Goal: Task Accomplishment & Management: Use online tool/utility

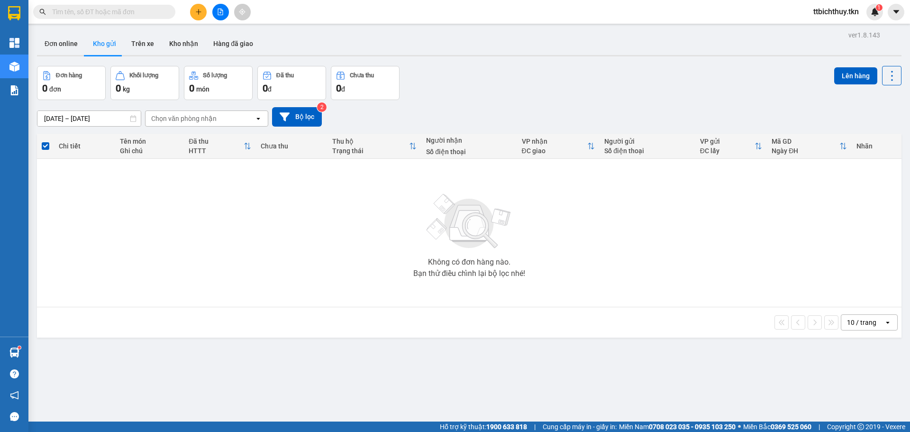
click at [93, 13] on input "text" at bounding box center [108, 12] width 112 height 10
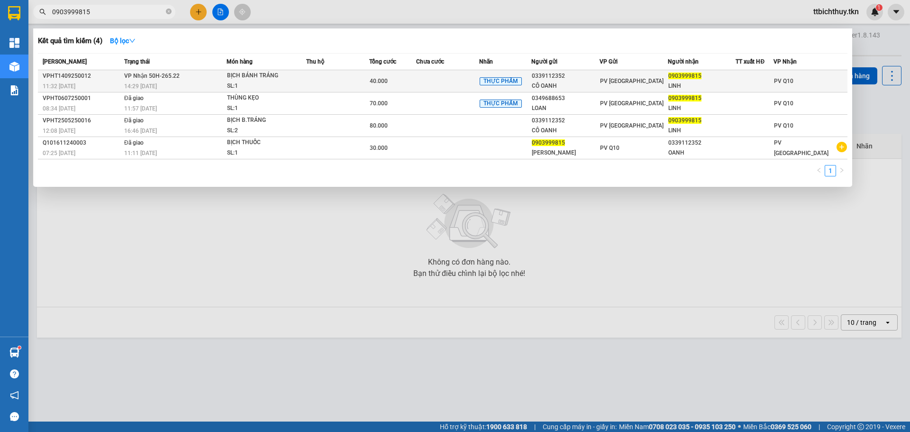
type input "0903999815"
click at [462, 81] on td at bounding box center [447, 81] width 63 height 22
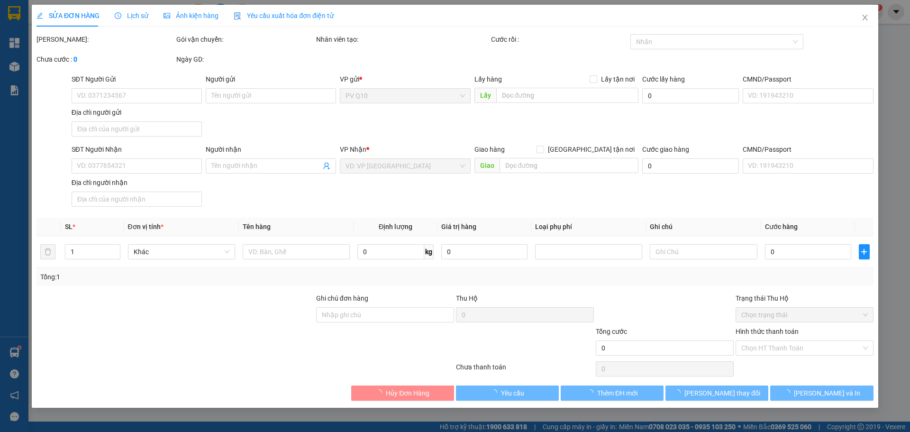
type input "0339112352"
type input "CÔ OANH"
type input "0903999815"
type input "LINH"
type input "40.000"
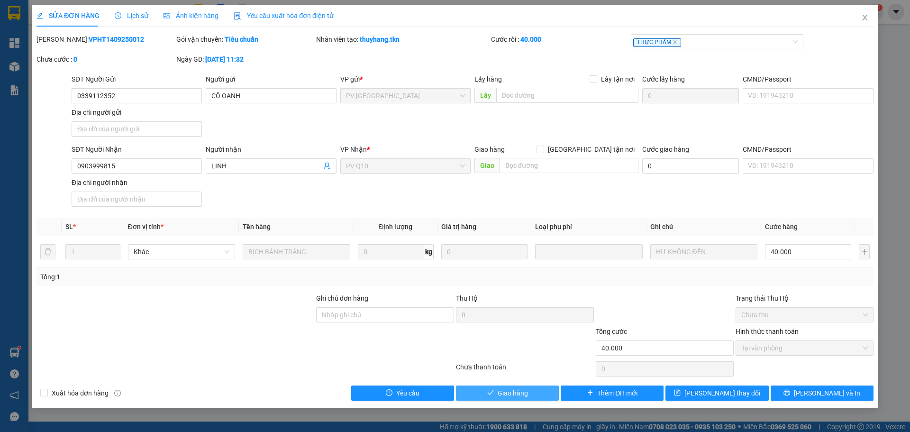
click at [517, 395] on span "Giao hàng" at bounding box center [513, 393] width 30 height 10
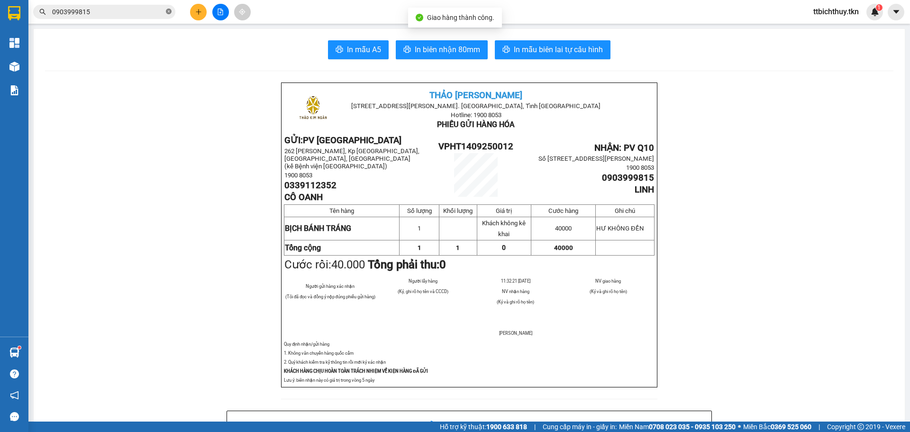
click at [167, 11] on icon "close-circle" at bounding box center [169, 12] width 6 height 6
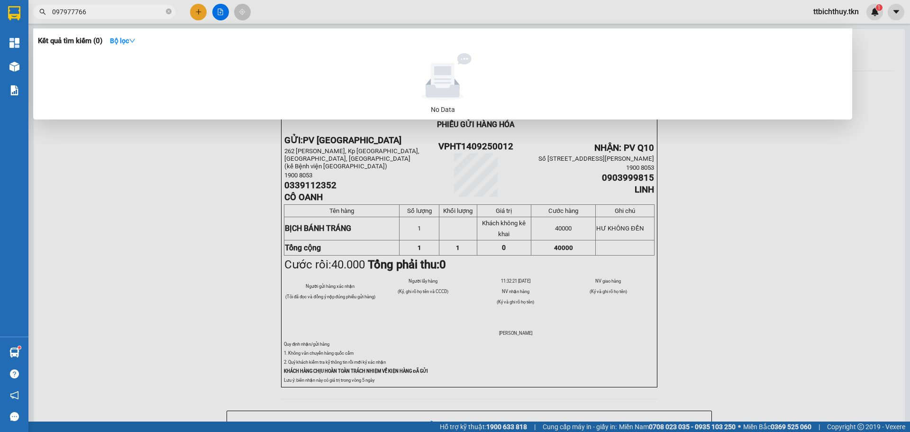
type input "0979777666"
click at [169, 11] on icon "close-circle" at bounding box center [169, 12] width 6 height 6
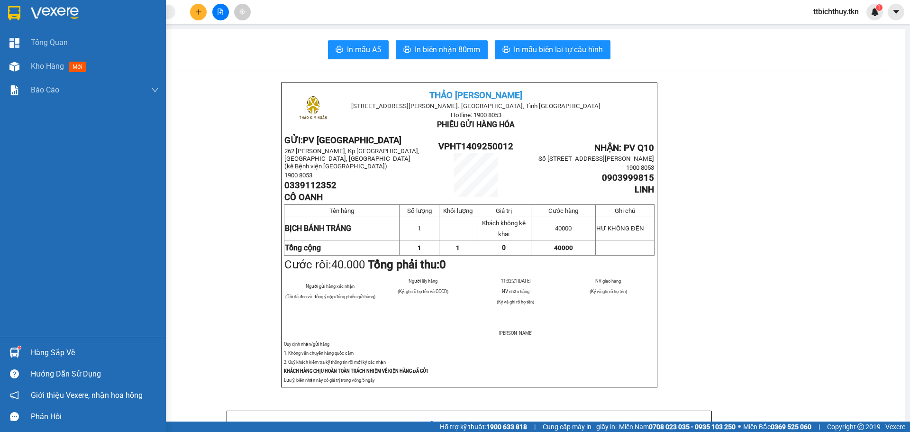
click at [55, 5] on div at bounding box center [83, 15] width 166 height 31
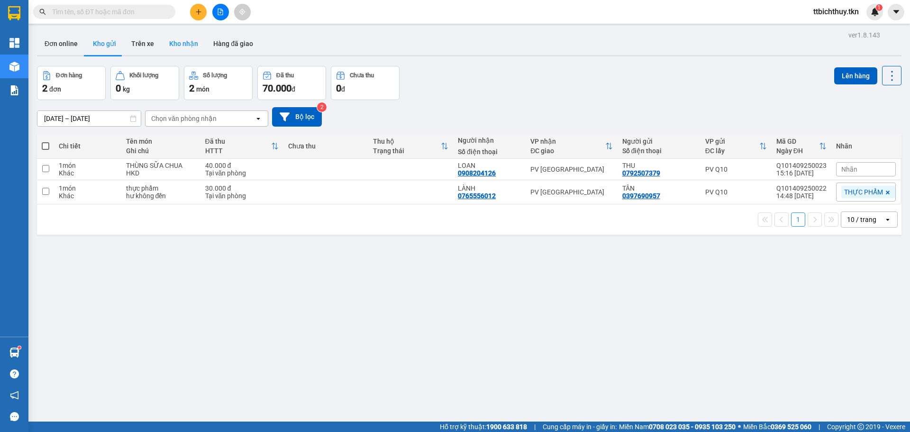
click at [185, 39] on button "Kho nhận" at bounding box center [184, 43] width 44 height 23
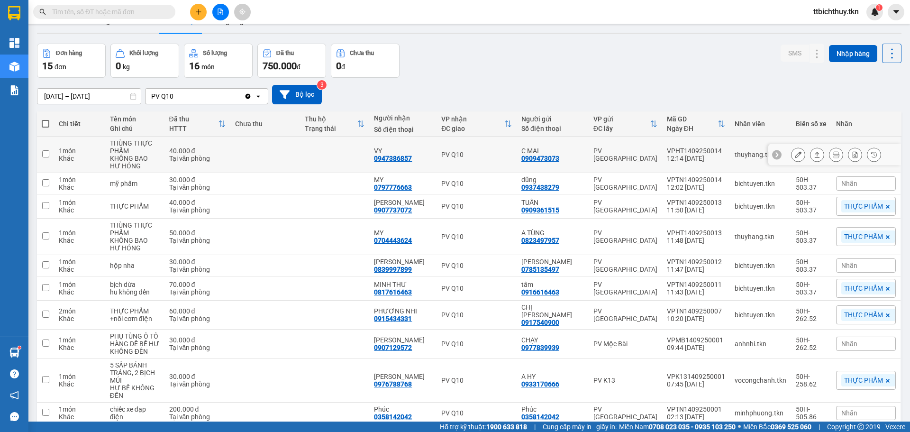
scroll to position [59, 0]
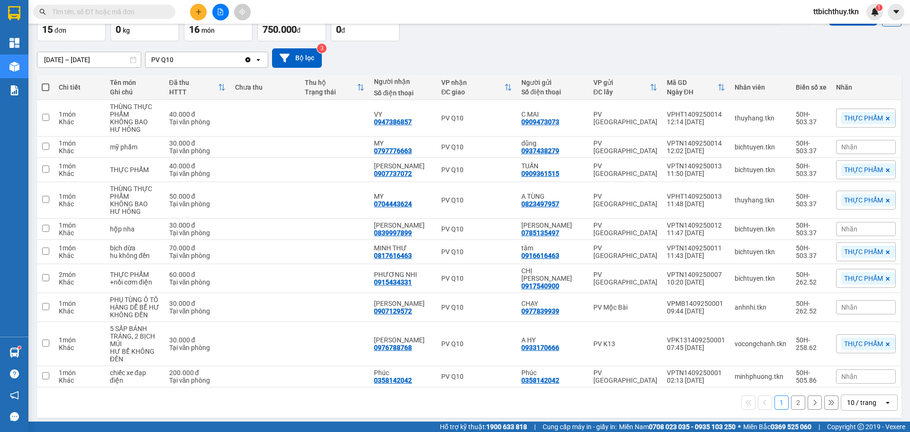
click at [853, 398] on div "10 / trang" at bounding box center [861, 402] width 29 height 9
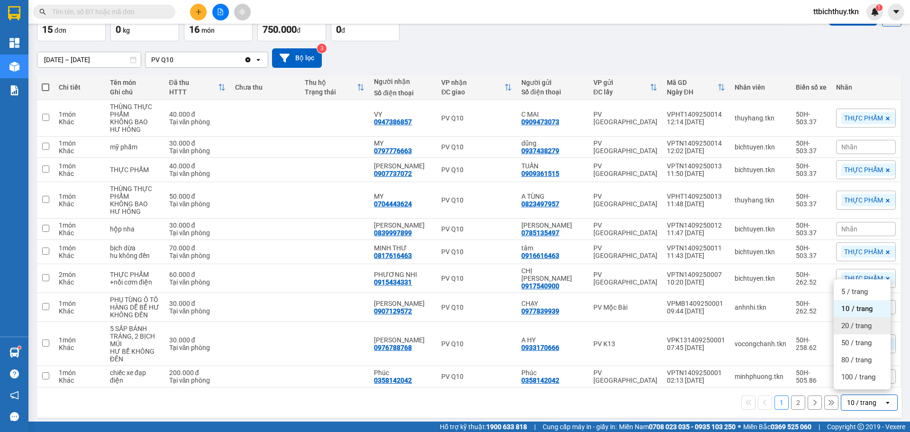
click at [854, 330] on div "20 / trang" at bounding box center [862, 325] width 57 height 17
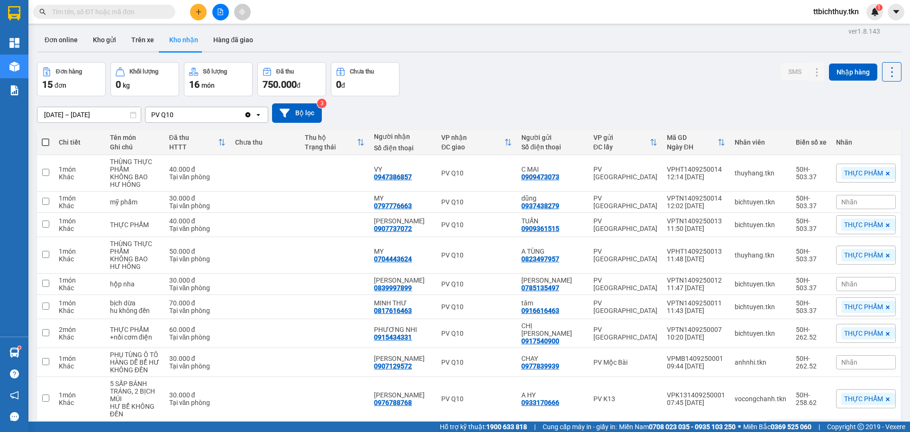
scroll to position [0, 0]
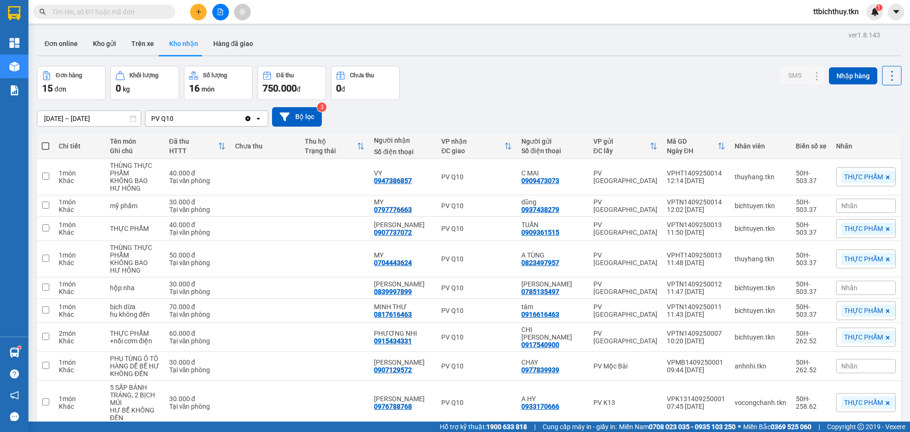
click at [105, 14] on input "text" at bounding box center [108, 12] width 112 height 10
click at [539, 134] on th "Người gửi Số điện thoại" at bounding box center [553, 146] width 72 height 25
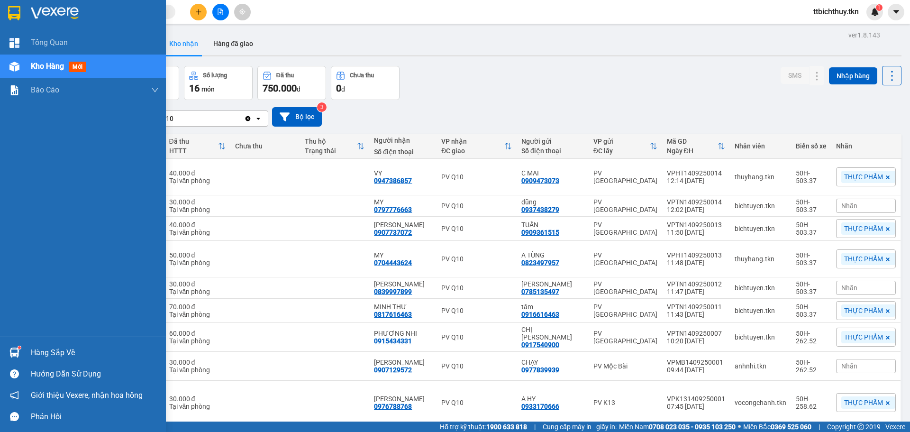
click at [51, 346] on div "Hàng sắp về" at bounding box center [95, 352] width 128 height 14
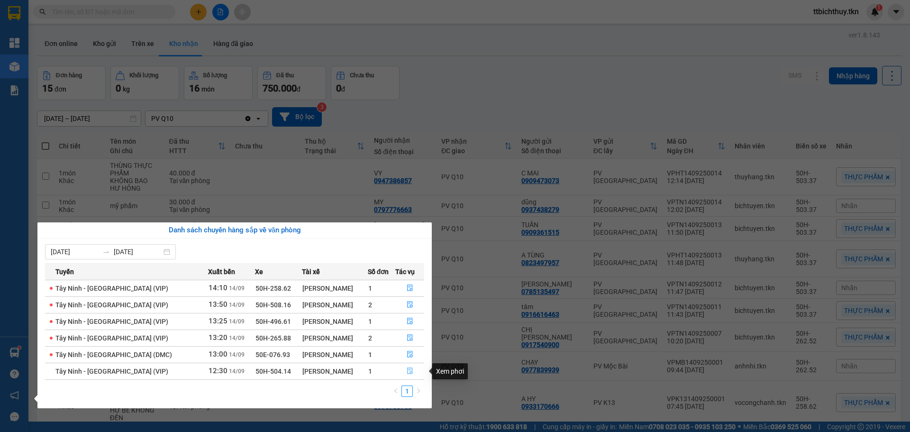
click at [407, 370] on icon "file-done" at bounding box center [410, 371] width 6 height 7
